Goal: Find contact information: Find contact information

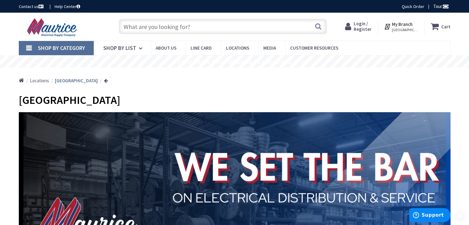
scroll to position [168, 0]
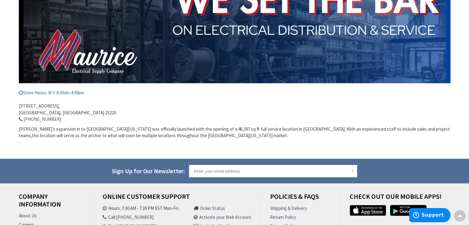
drag, startPoint x: 18, startPoint y: 104, endPoint x: 60, endPoint y: 104, distance: 41.3
click at [60, 104] on address "923 N. Meadow Street, Richmond, VA 23220 (804) 762-0220" at bounding box center [235, 109] width 432 height 27
copy address "923 N. Meadow Street"
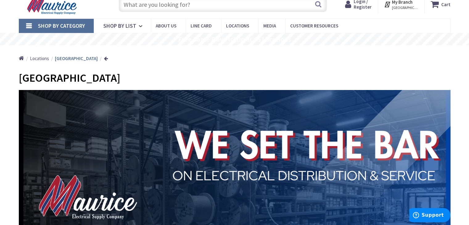
scroll to position [62, 0]
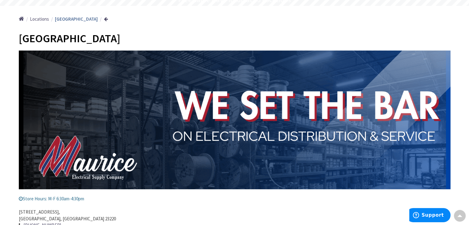
click at [220, 134] on img at bounding box center [235, 121] width 432 height 141
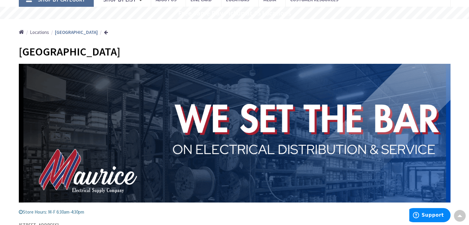
scroll to position [0, 0]
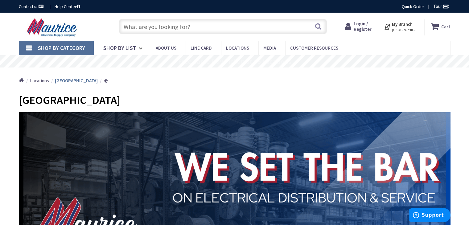
click at [56, 29] on img at bounding box center [53, 27] width 68 height 19
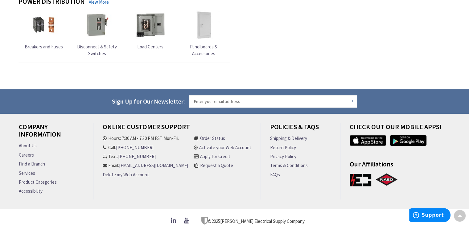
scroll to position [702, 0]
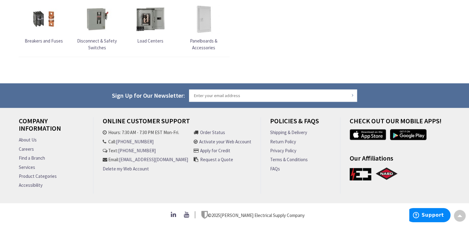
click at [27, 137] on link "About Us" at bounding box center [28, 140] width 18 height 6
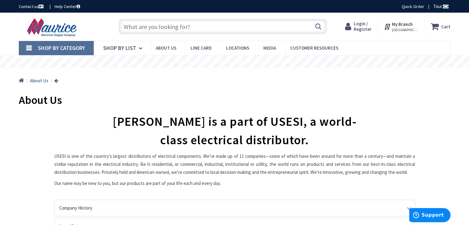
click at [96, 21] on div "Toggle Nav" at bounding box center [62, 26] width 97 height 21
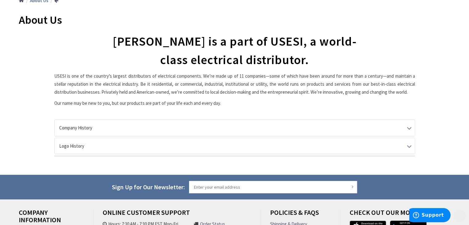
scroll to position [92, 0]
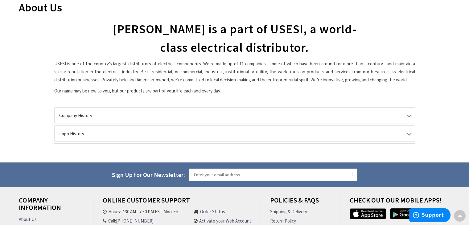
click at [107, 63] on p "USESI is one of the country’s largest distributors of electrical components. We…" at bounding box center [234, 72] width 361 height 24
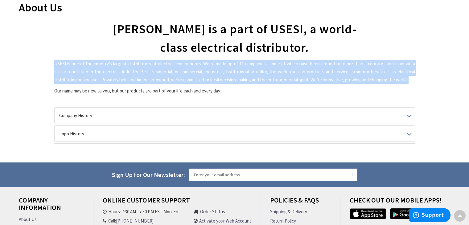
click at [107, 63] on p "USESI is one of the country’s largest distributors of electrical components. We…" at bounding box center [234, 72] width 361 height 24
copy div "USESI is one of the country’s largest distributors of electrical components. We…"
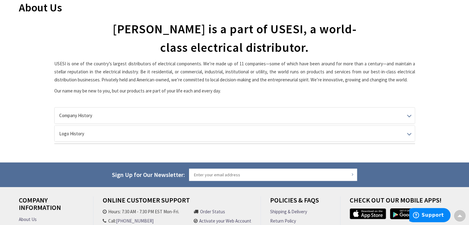
click at [246, 31] on h1 "[PERSON_NAME] is a part of USESI, a world-class electrical distributor." at bounding box center [234, 38] width 252 height 37
copy h1 "USESI"
click at [111, 67] on p "USESI is one of the country’s largest distributors of electrical components. We…" at bounding box center [234, 72] width 361 height 24
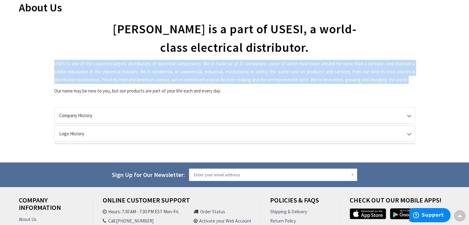
click at [111, 67] on p "USESI is one of the country’s largest distributors of electrical components. We…" at bounding box center [234, 72] width 361 height 24
copy div "USESI is one of the country’s largest distributors of electrical components. We…"
